Goal: Find specific page/section: Find specific page/section

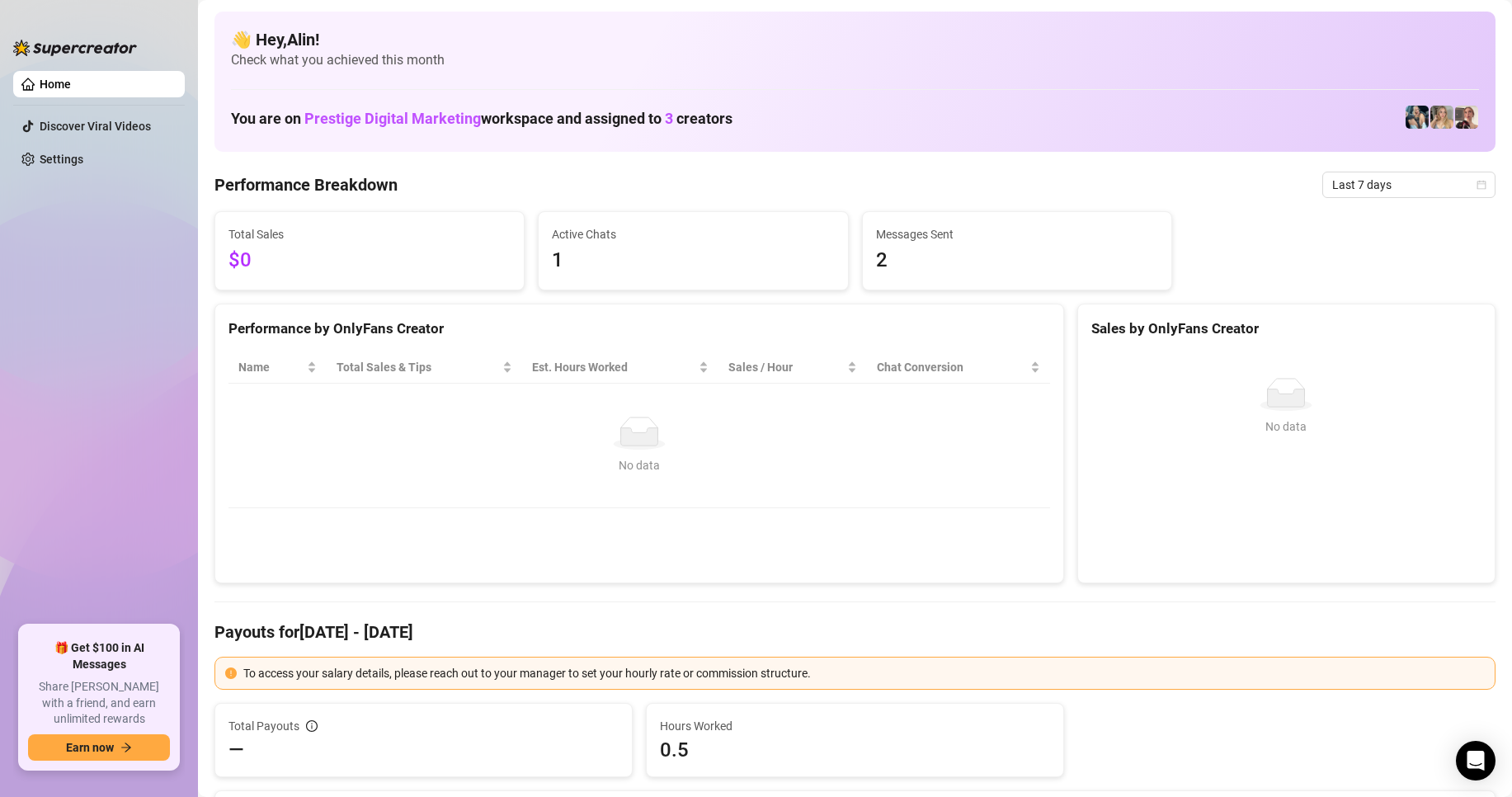
drag, startPoint x: 272, startPoint y: 269, endPoint x: 284, endPoint y: 272, distance: 12.4
click at [284, 272] on span "$0" at bounding box center [369, 260] width 282 height 31
click at [1098, 431] on div "No data" at bounding box center [1286, 426] width 377 height 18
